Goal: Task Accomplishment & Management: Use online tool/utility

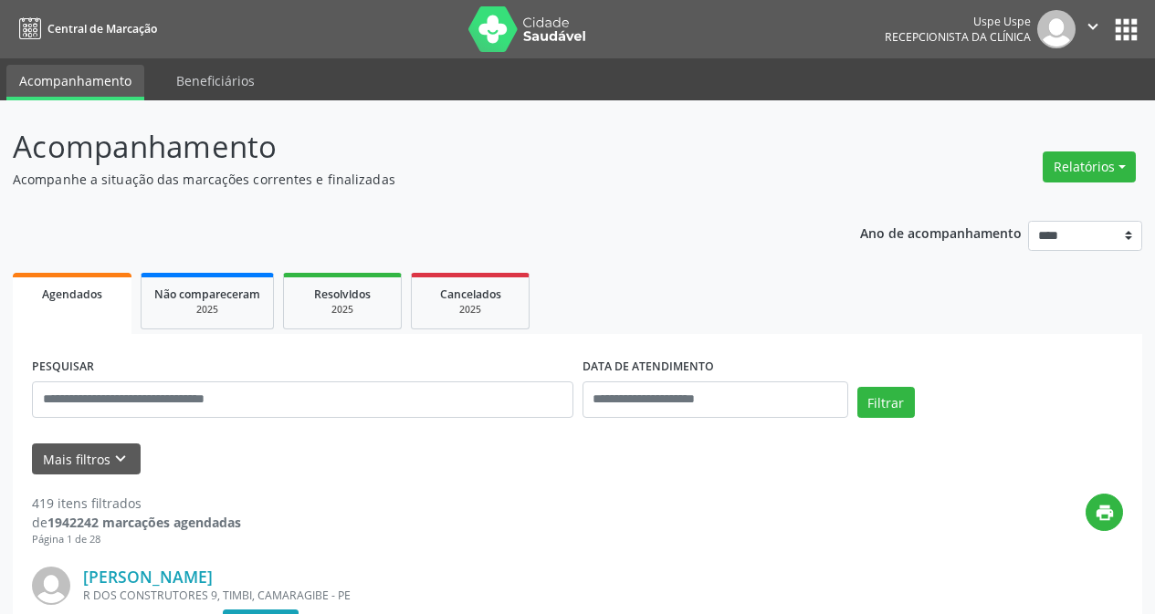
drag, startPoint x: 0, startPoint y: 0, endPoint x: 111, endPoint y: 398, distance: 413.2
click at [111, 398] on input "text" at bounding box center [302, 400] width 541 height 37
type input "**********"
click at [884, 395] on button "Filtrar" at bounding box center [886, 402] width 58 height 31
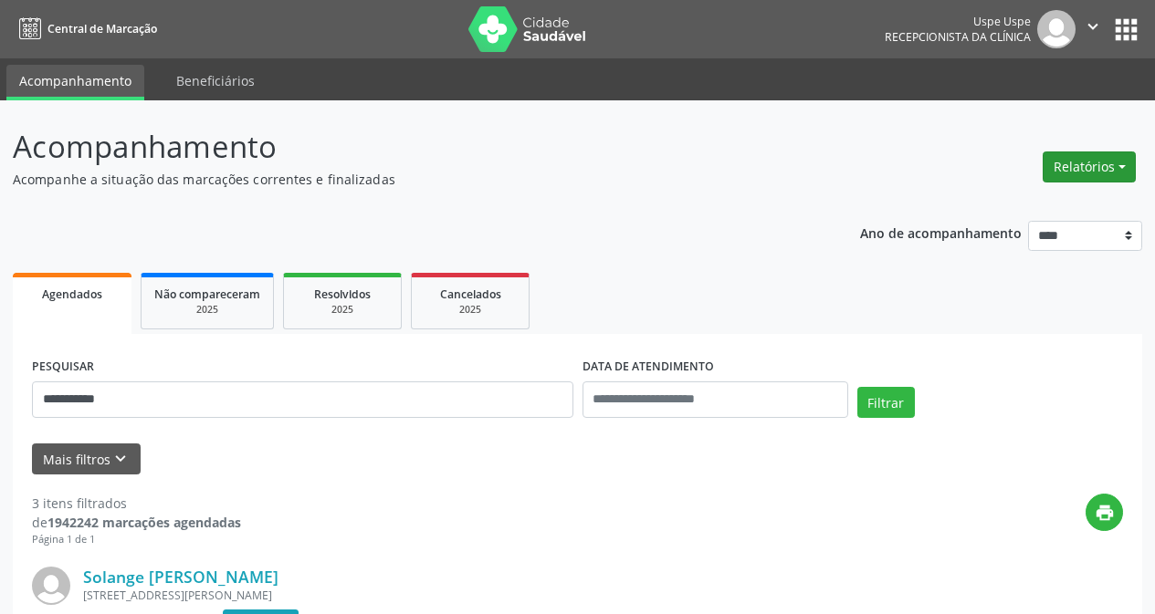
click at [1077, 164] on button "Relatórios" at bounding box center [1088, 167] width 93 height 31
click at [1026, 214] on link "Agendamentos" at bounding box center [1036, 207] width 196 height 26
select select "*"
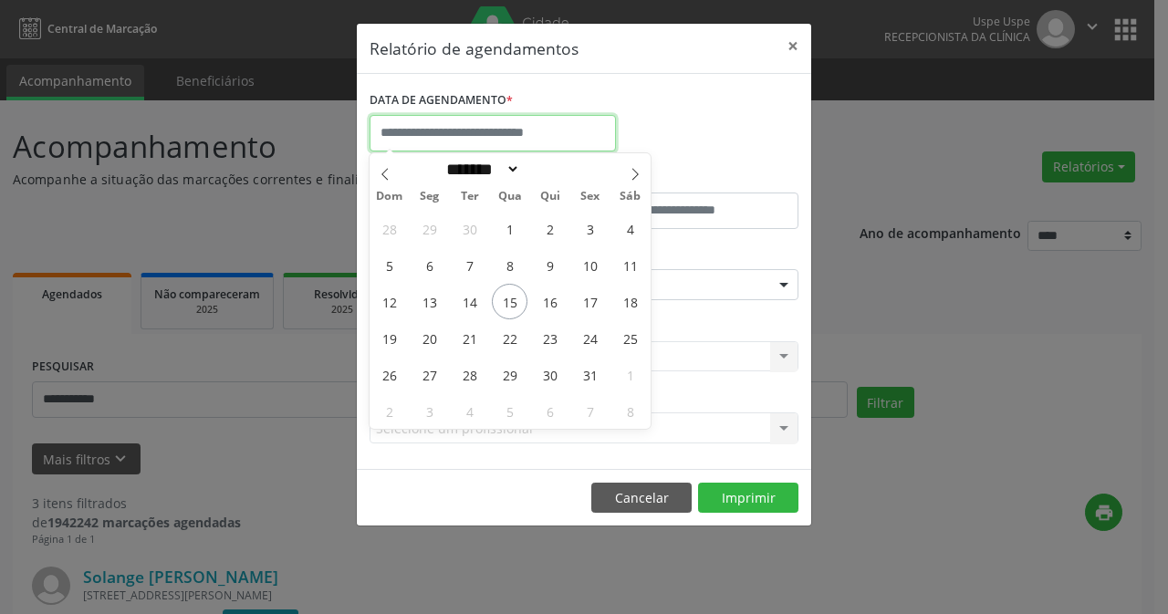
click at [467, 131] on input "text" at bounding box center [493, 133] width 246 height 37
click at [558, 310] on span "16" at bounding box center [550, 302] width 36 height 36
type input "**********"
click at [564, 303] on span "16" at bounding box center [550, 302] width 36 height 36
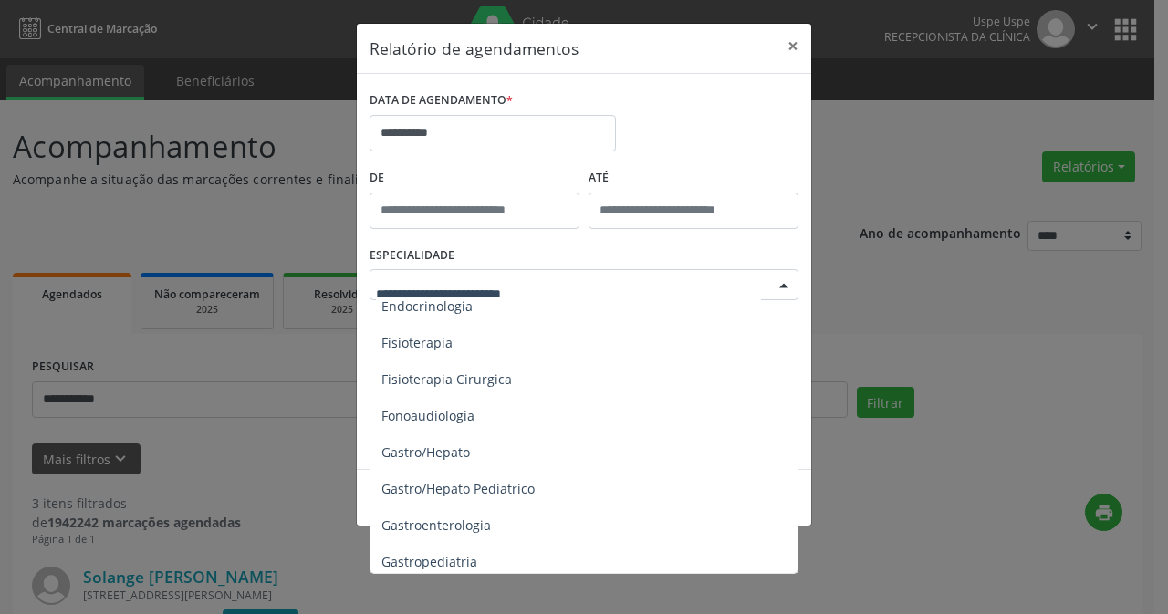
scroll to position [873, 0]
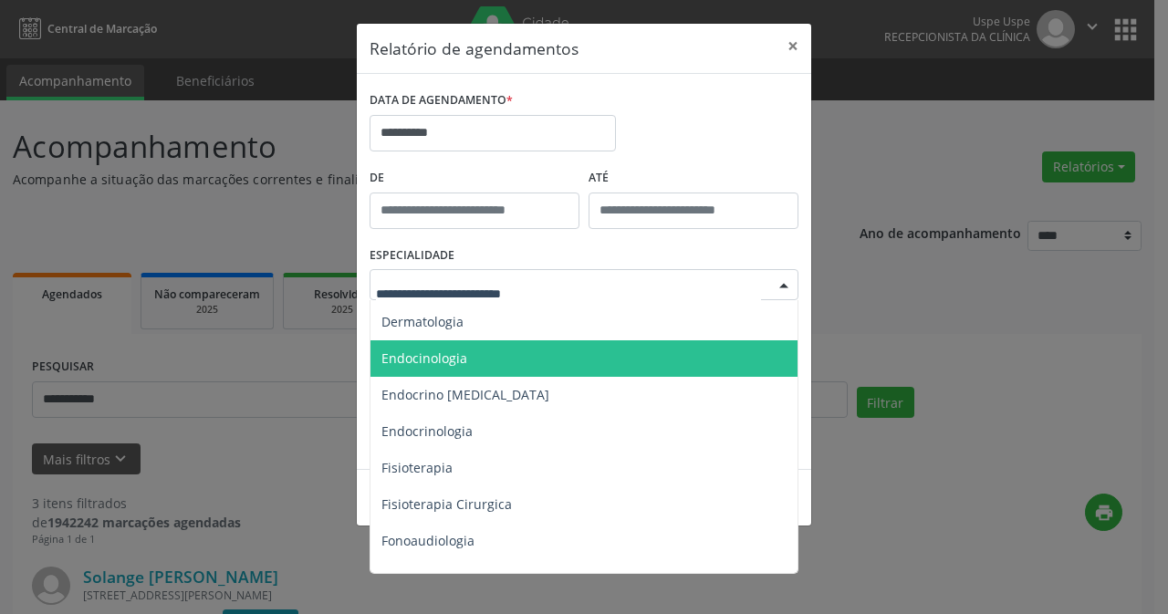
click at [867, 314] on div "**********" at bounding box center [584, 307] width 1168 height 614
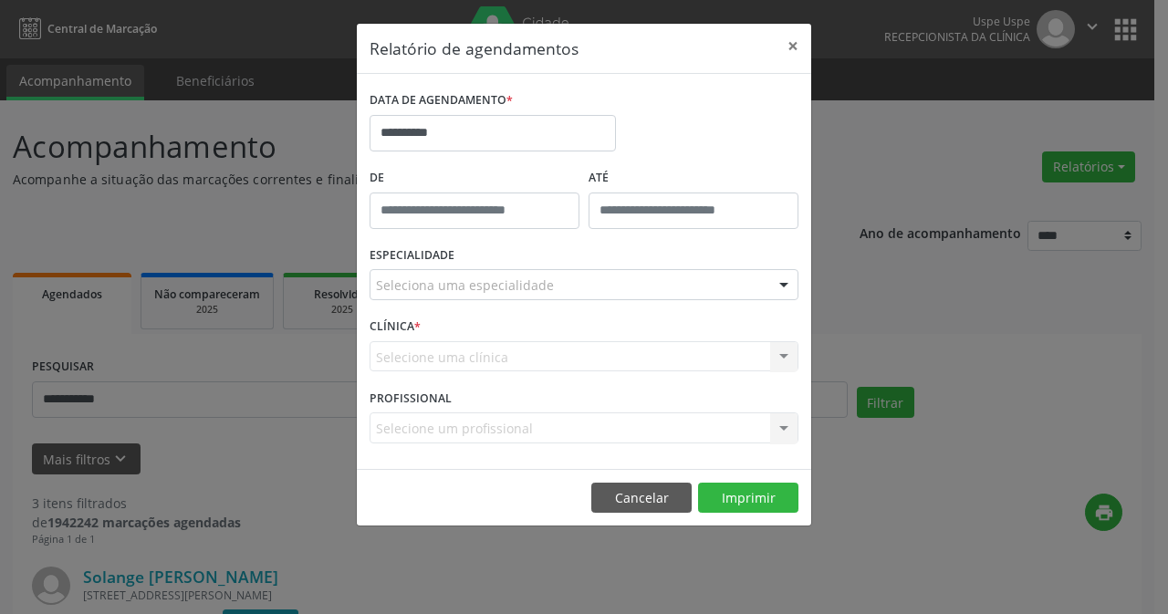
click at [773, 280] on div at bounding box center [783, 285] width 27 height 31
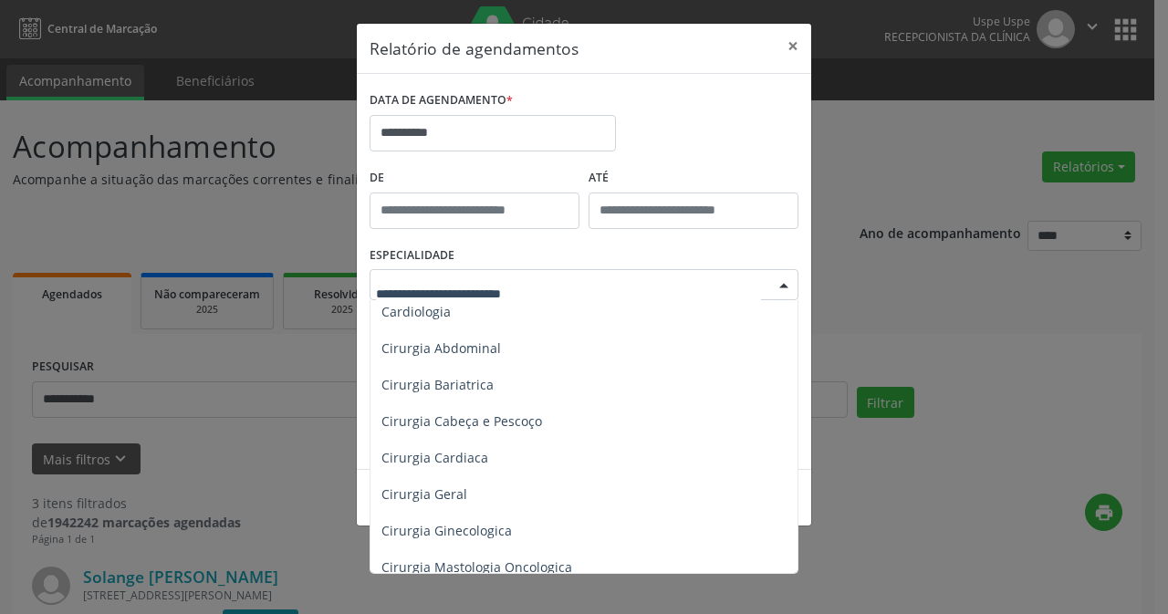
scroll to position [0, 0]
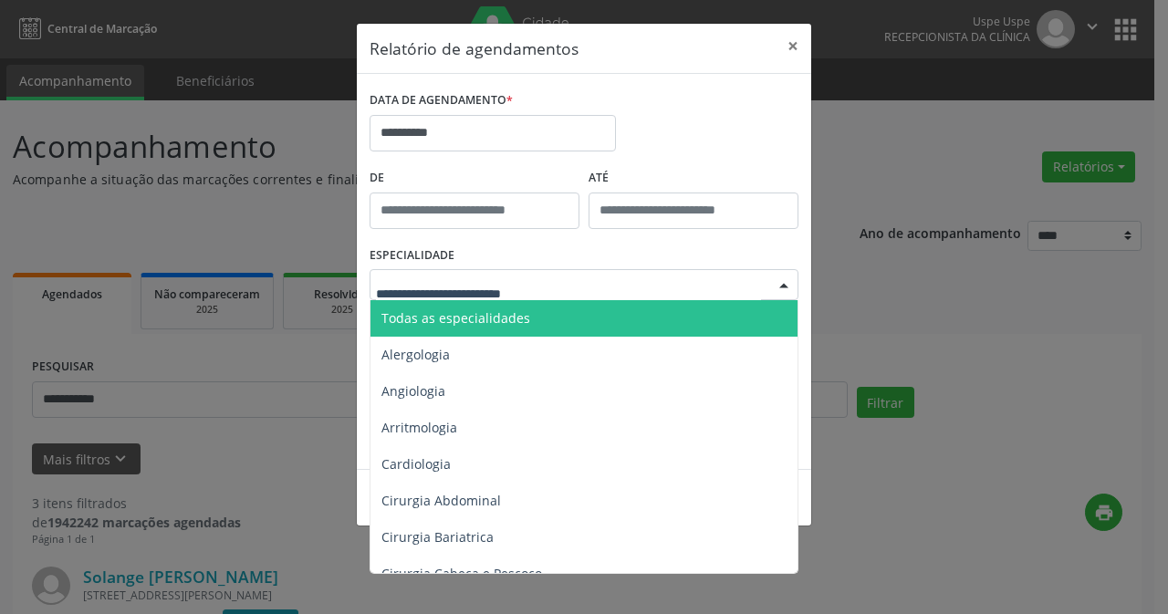
click at [455, 318] on span "Todas as especialidades" at bounding box center [456, 317] width 149 height 17
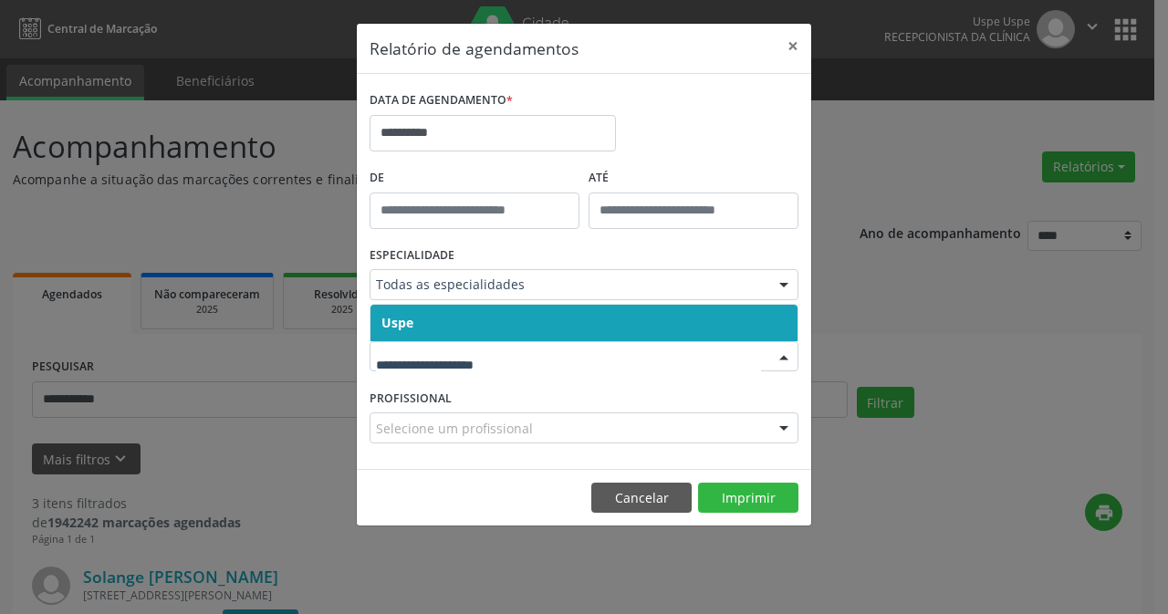
click at [408, 360] on input "text" at bounding box center [568, 366] width 385 height 37
click at [404, 333] on span "Uspe" at bounding box center [584, 323] width 427 height 37
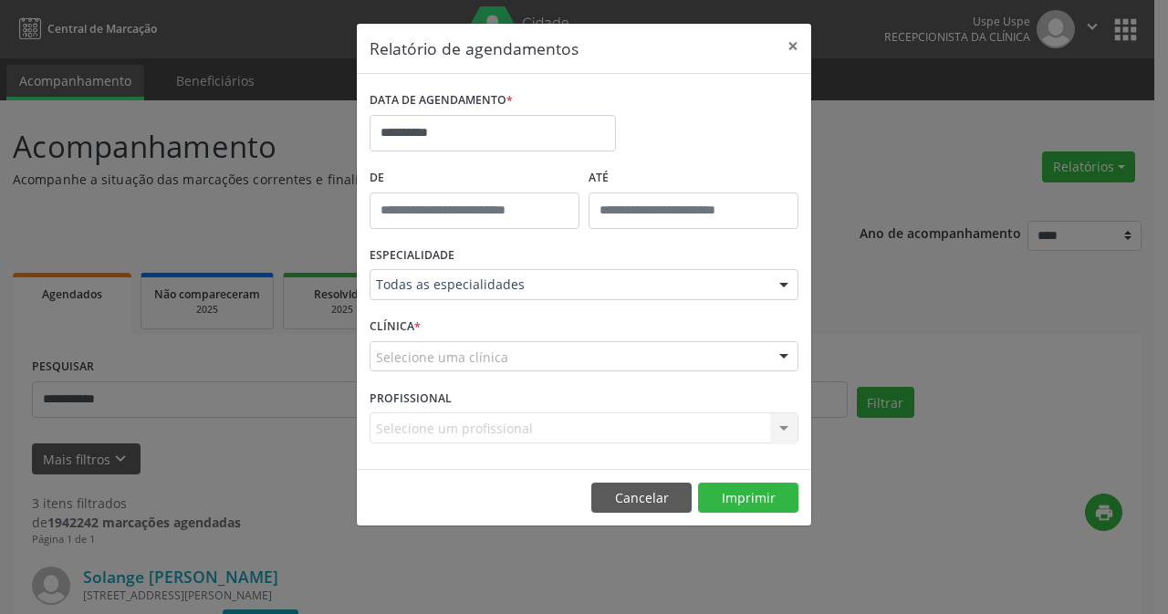
click at [404, 333] on span "Uspe" at bounding box center [584, 323] width 427 height 37
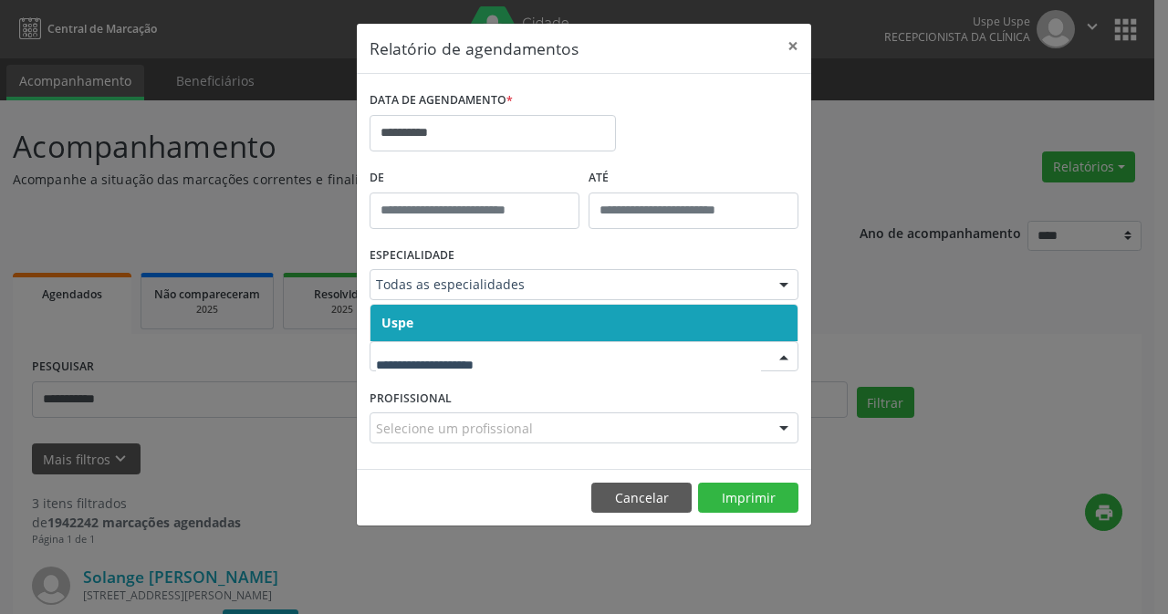
click at [397, 358] on input "text" at bounding box center [568, 366] width 385 height 37
click at [401, 330] on span "Uspe" at bounding box center [398, 322] width 32 height 17
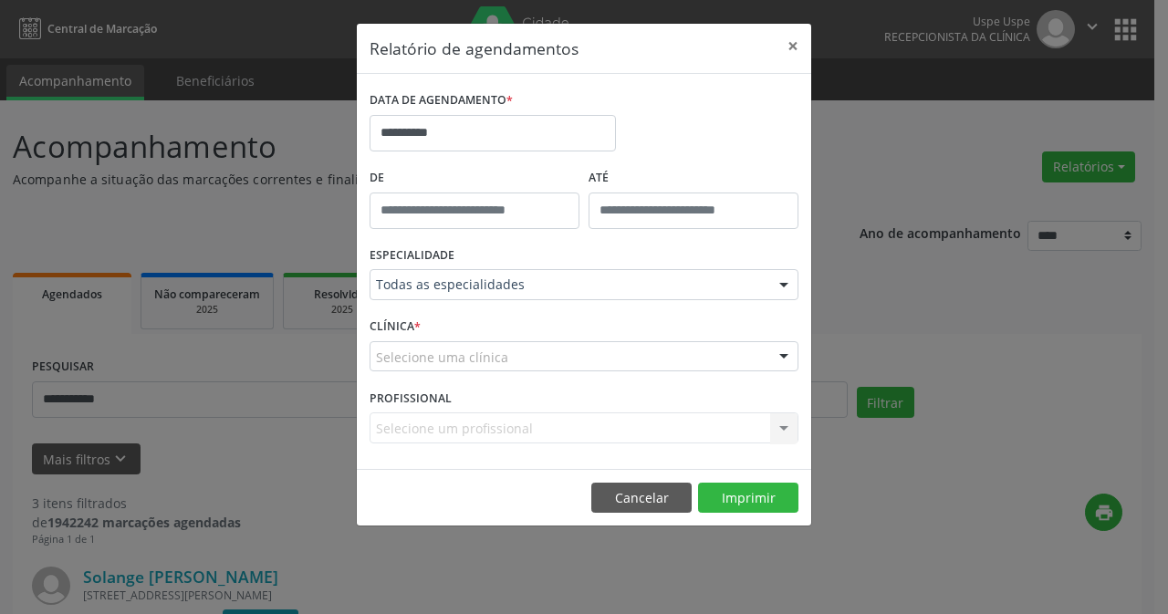
click at [401, 330] on label "CLÍNICA *" at bounding box center [395, 327] width 51 height 28
click at [442, 434] on div "Selecione um profissional Todos os profissionais Aderaldo [PERSON_NAME] [PERSON…" at bounding box center [584, 428] width 429 height 31
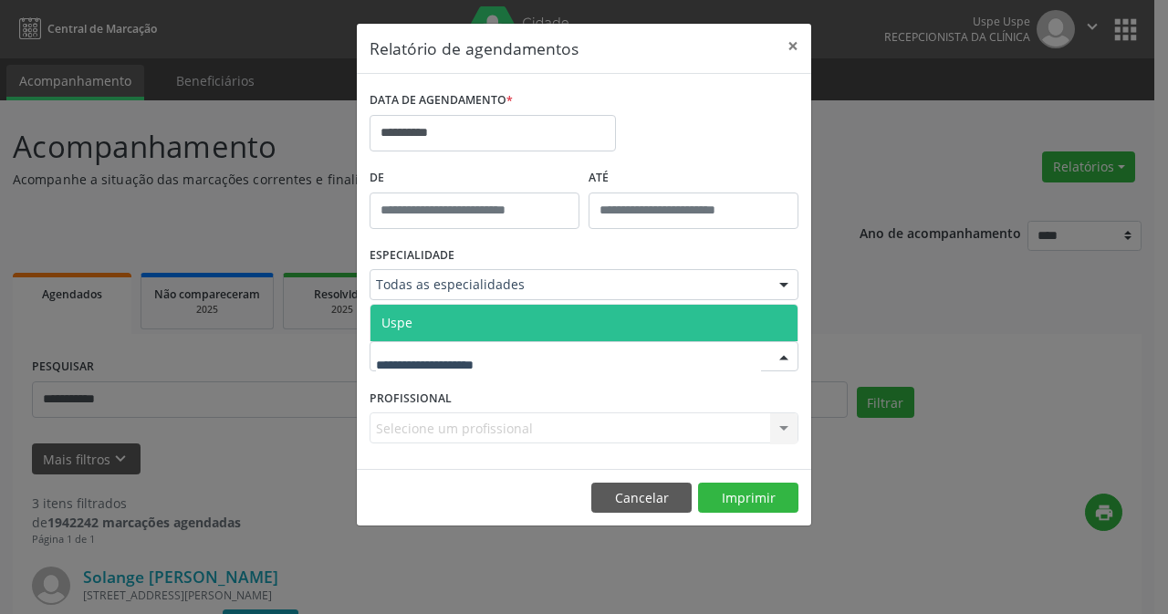
click at [420, 354] on input "text" at bounding box center [568, 366] width 385 height 37
click at [414, 331] on span "Uspe" at bounding box center [584, 323] width 427 height 37
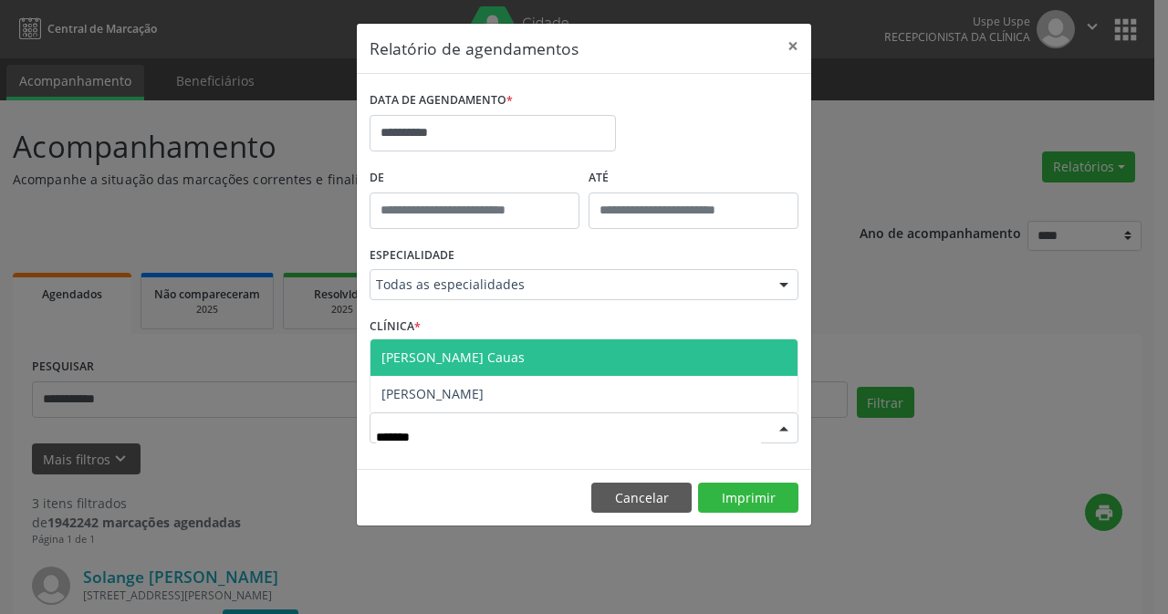
type input "********"
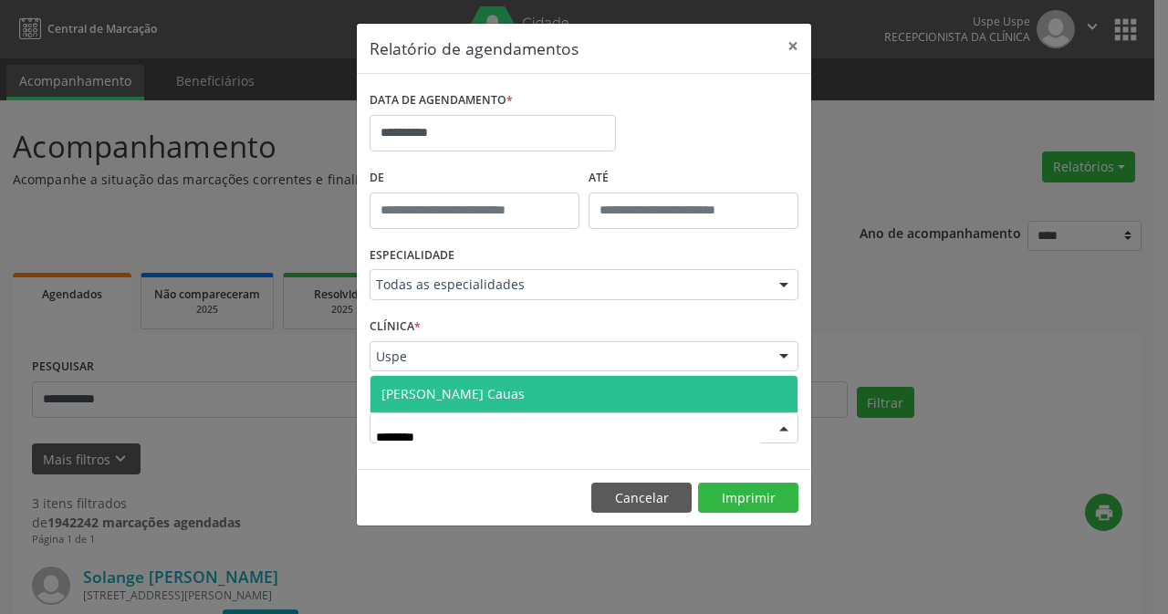
click at [424, 403] on span "[PERSON_NAME] Cauas" at bounding box center [453, 393] width 143 height 17
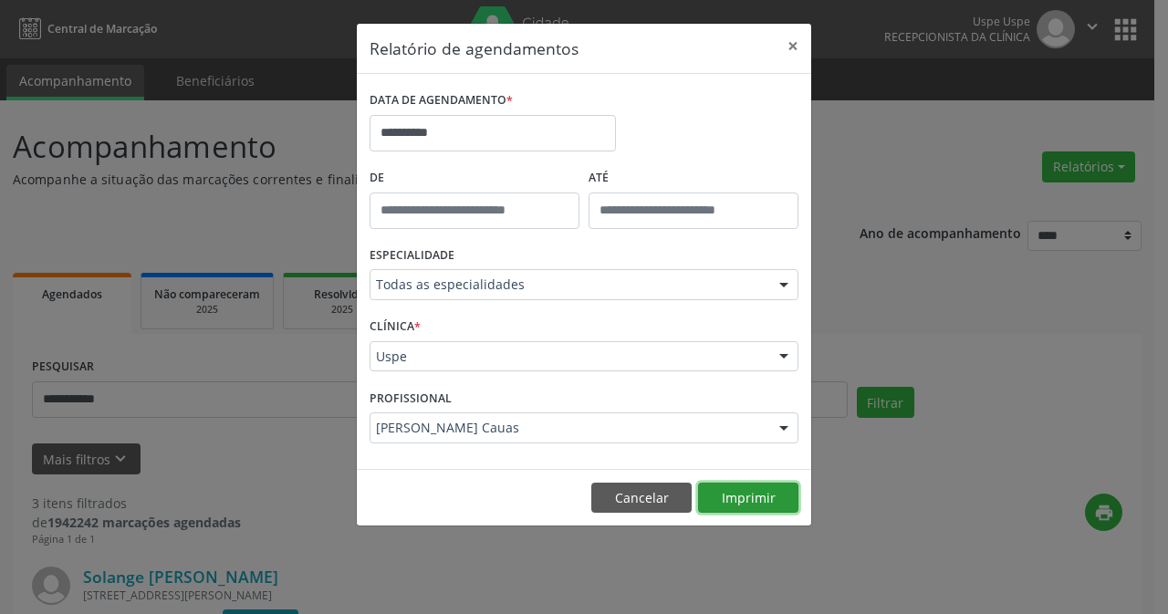
click at [728, 493] on button "Imprimir" at bounding box center [748, 498] width 100 height 31
